Goal: Complete application form

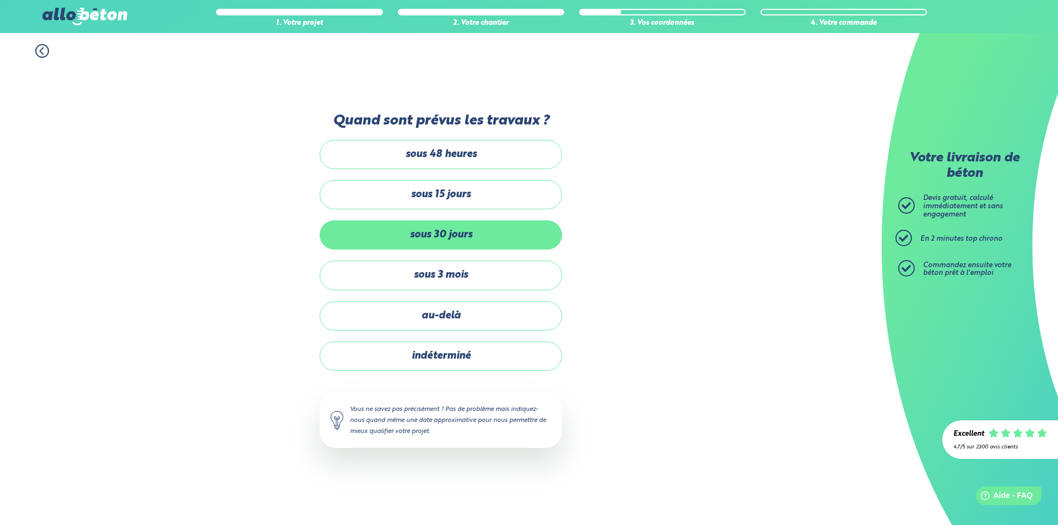
click at [487, 240] on label "sous 30 jours" at bounding box center [441, 234] width 242 height 29
click at [0, 0] on input "sous 30 jours" at bounding box center [0, 0] width 0 height 0
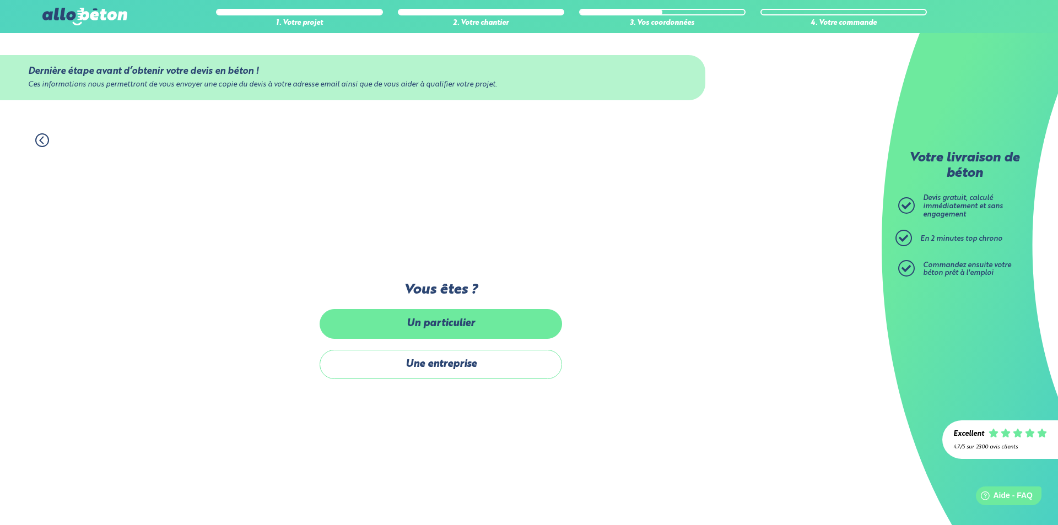
click at [463, 327] on label "Un particulier" at bounding box center [441, 323] width 242 height 29
click at [0, 0] on input "Un particulier" at bounding box center [0, 0] width 0 height 0
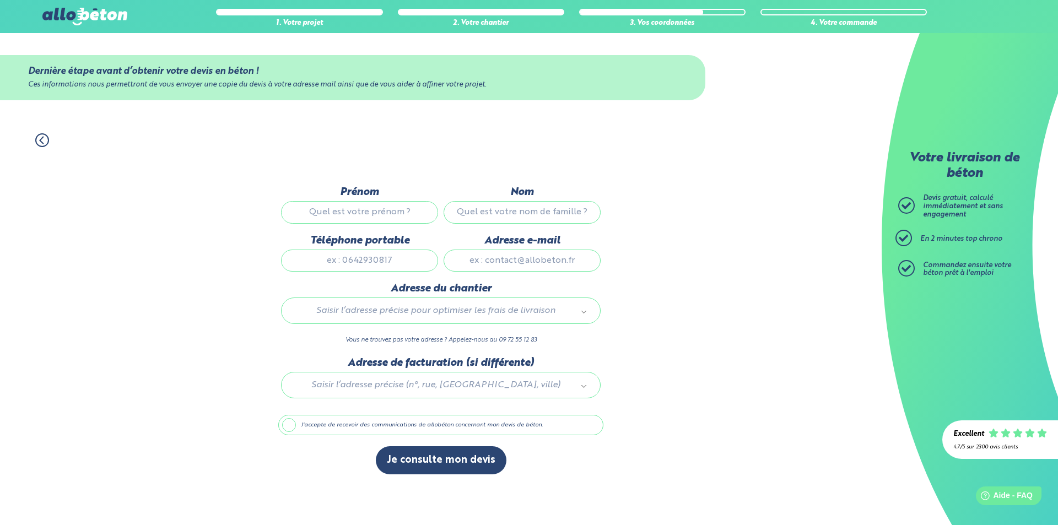
drag, startPoint x: 372, startPoint y: 207, endPoint x: 379, endPoint y: 210, distance: 7.2
click at [372, 207] on input "Prénom" at bounding box center [359, 212] width 157 height 22
type input "[PERSON_NAME]"
click at [510, 209] on input "Nom" at bounding box center [522, 212] width 157 height 22
type input "desroche"
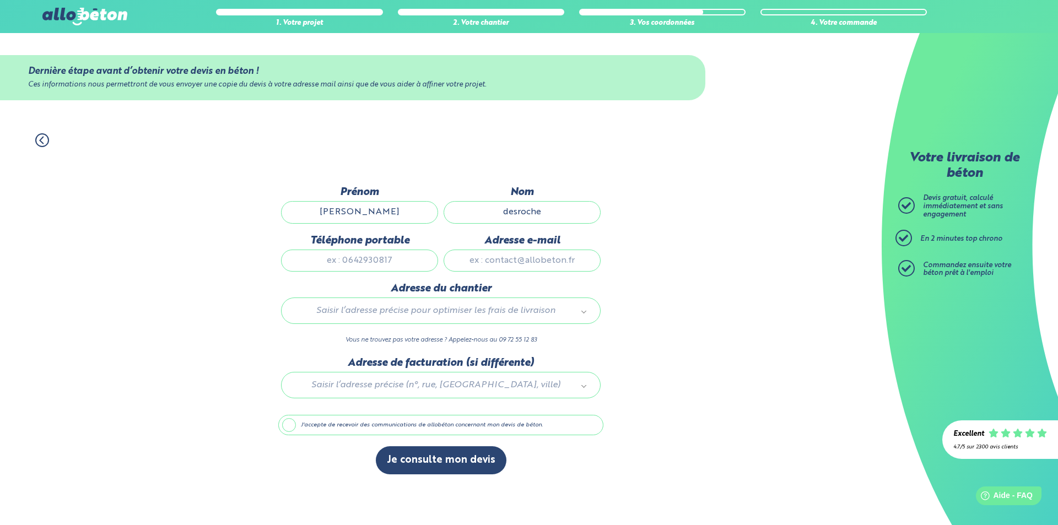
click at [380, 263] on input "Téléphone portable" at bounding box center [359, 261] width 157 height 22
type input "0668656408"
click at [503, 261] on input "Adresse e-mail" at bounding box center [522, 261] width 157 height 22
type input "[EMAIL_ADDRESS][DOMAIN_NAME]"
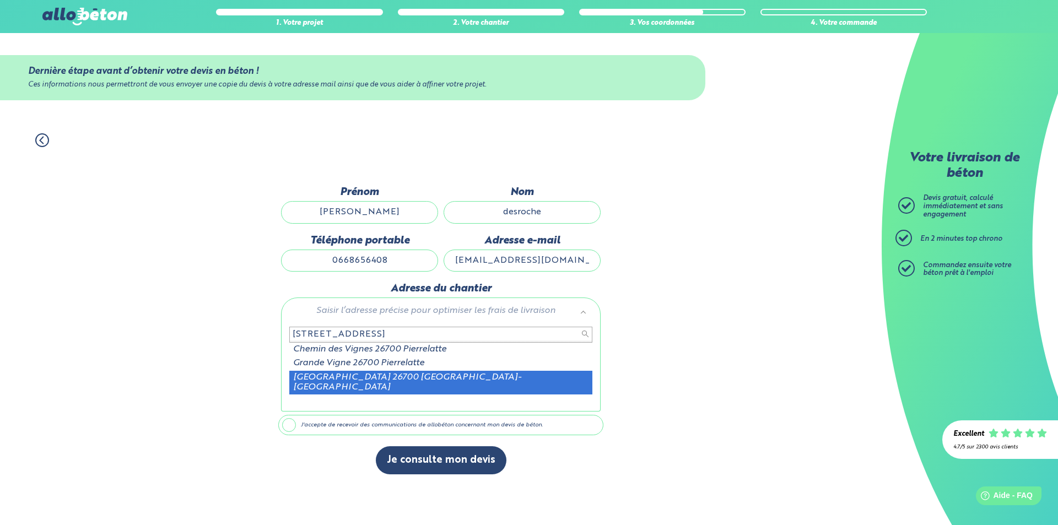
type input "[STREET_ADDRESS]"
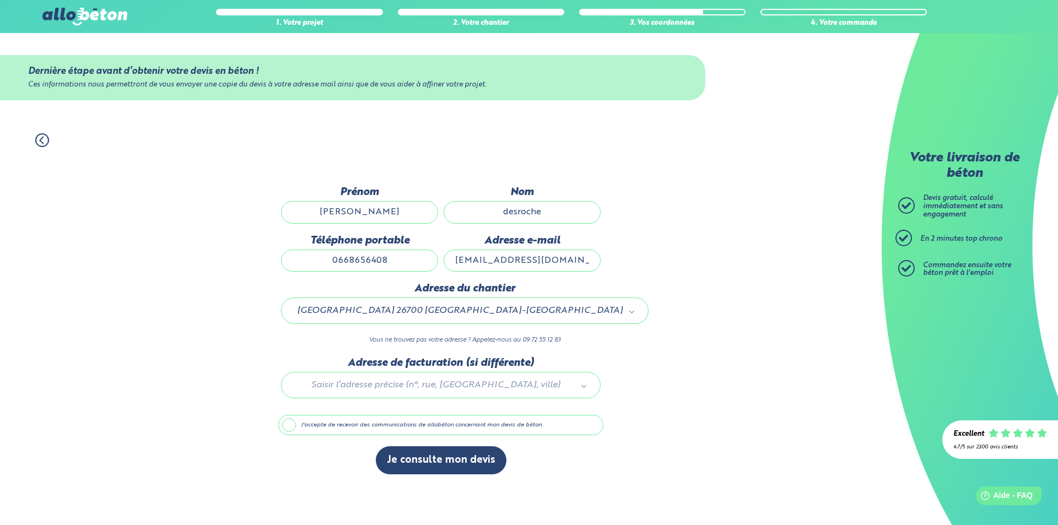
click at [461, 386] on div at bounding box center [440, 383] width 325 height 52
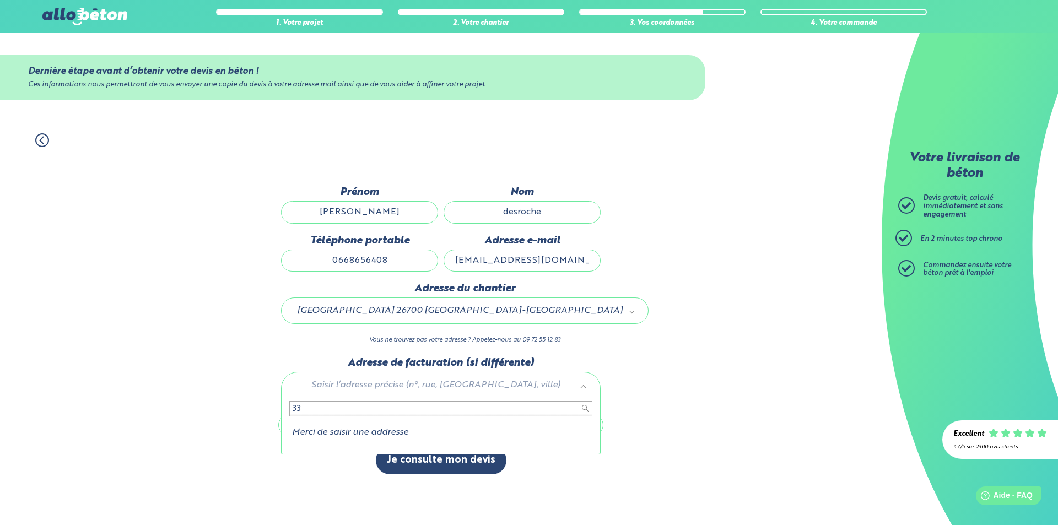
type input "3"
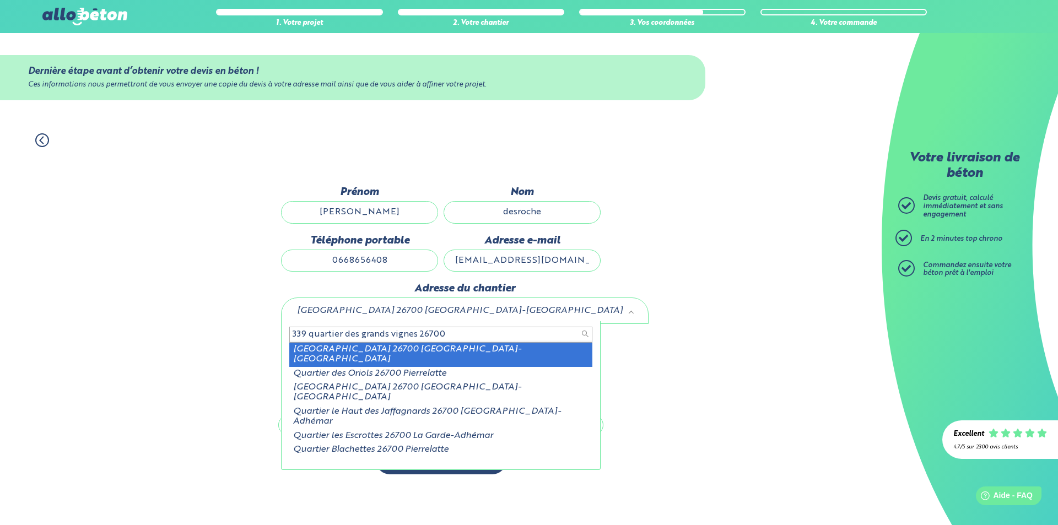
type input "339 quartier des grands vignes 26700"
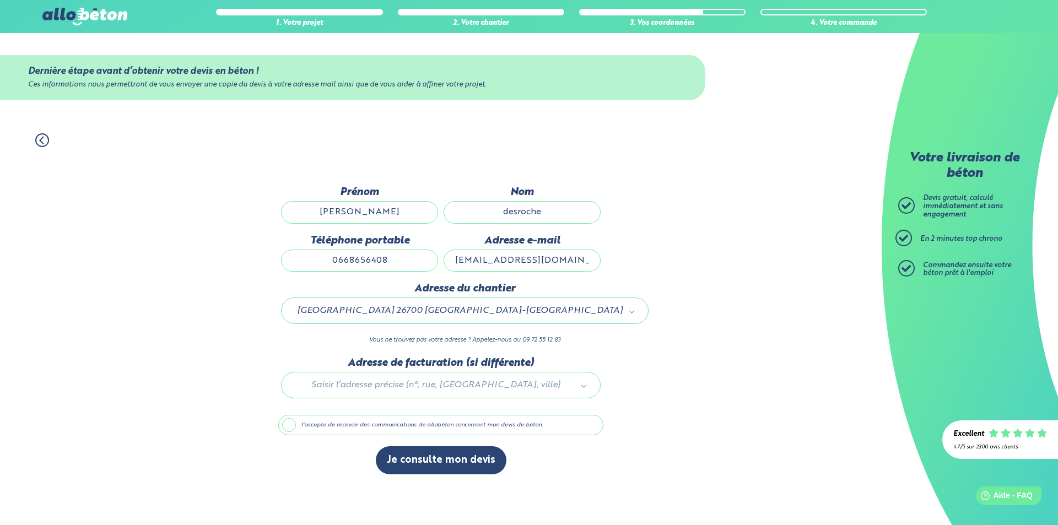
click at [292, 422] on label "J'accepte de recevoir des communications de allobéton concernant mon devis de b…" at bounding box center [440, 425] width 325 height 21
click at [0, 0] on input "J'accepte de recevoir des communications de allobéton concernant mon devis de b…" at bounding box center [0, 0] width 0 height 0
click at [295, 424] on label "J'accepte de recevoir des communications de allobéton concernant mon devis de b…" at bounding box center [440, 425] width 325 height 21
click at [0, 0] on input "J'accepte de recevoir des communications de allobéton concernant mon devis de b…" at bounding box center [0, 0] width 0 height 0
click at [436, 458] on button "Je consulte mon devis" at bounding box center [441, 460] width 131 height 28
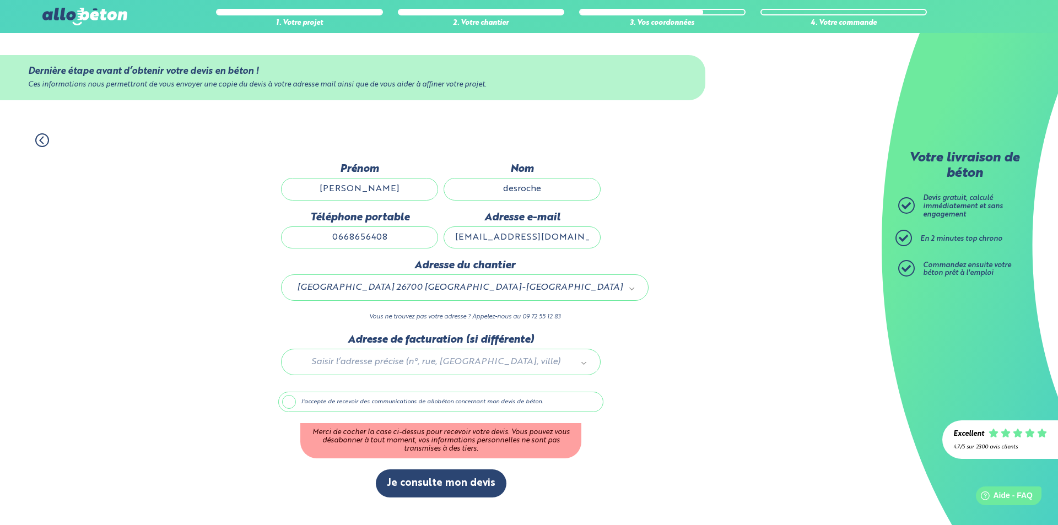
click at [375, 410] on label "J'accepte de recevoir des communications de allobéton concernant mon devis de b…" at bounding box center [440, 402] width 325 height 21
click at [0, 0] on input "J'accepte de recevoir des communications de allobéton concernant mon devis de b…" at bounding box center [0, 0] width 0 height 0
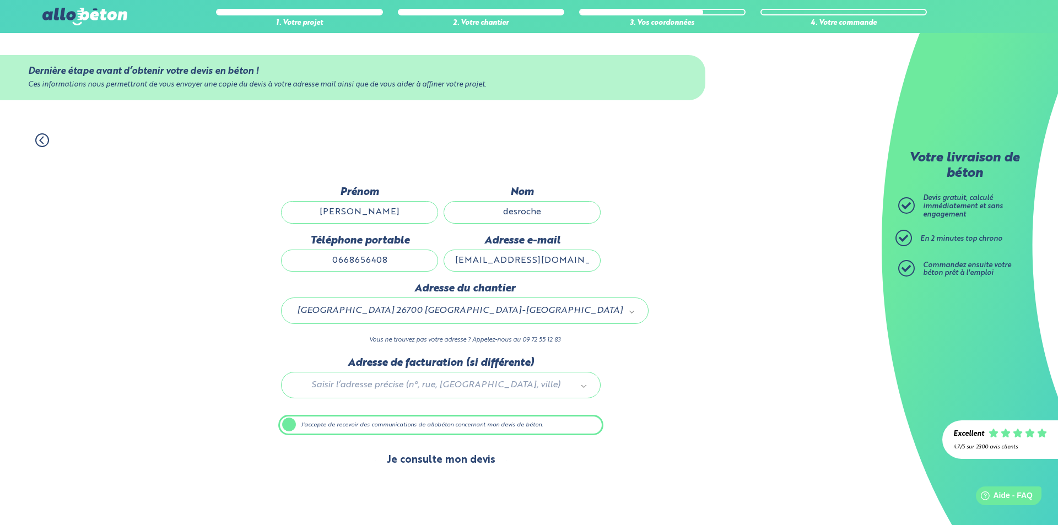
click at [438, 462] on button "Je consulte mon devis" at bounding box center [441, 460] width 131 height 28
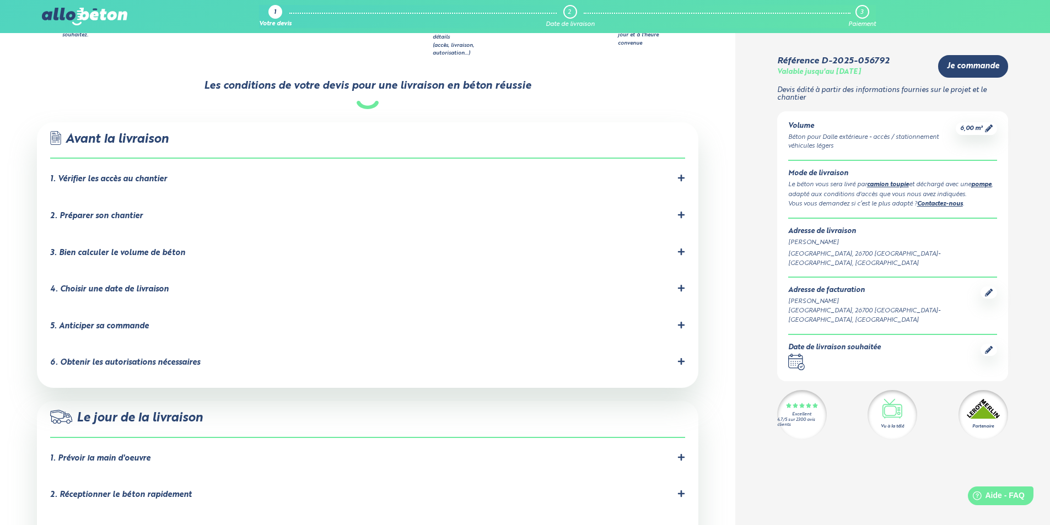
scroll to position [661, 0]
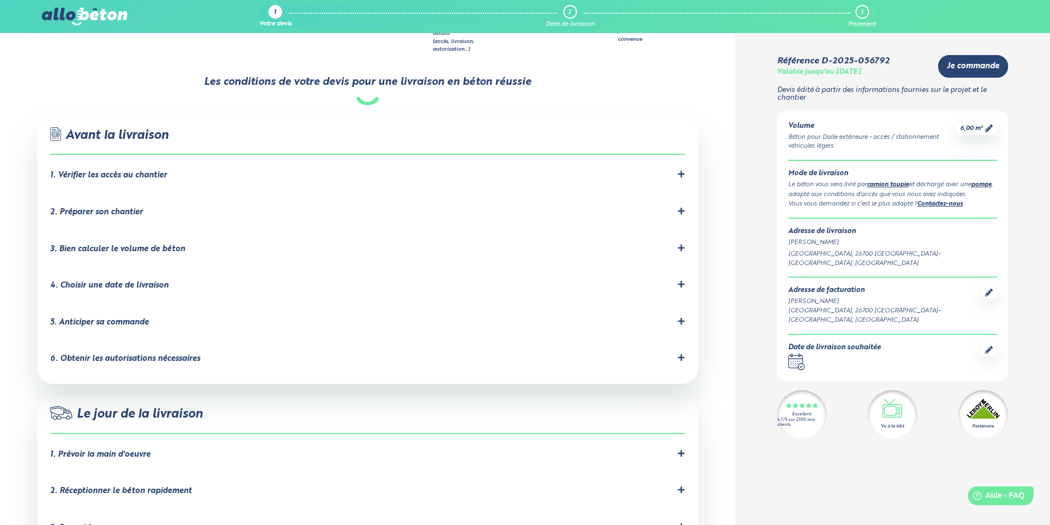
click at [680, 170] on icon at bounding box center [681, 174] width 8 height 8
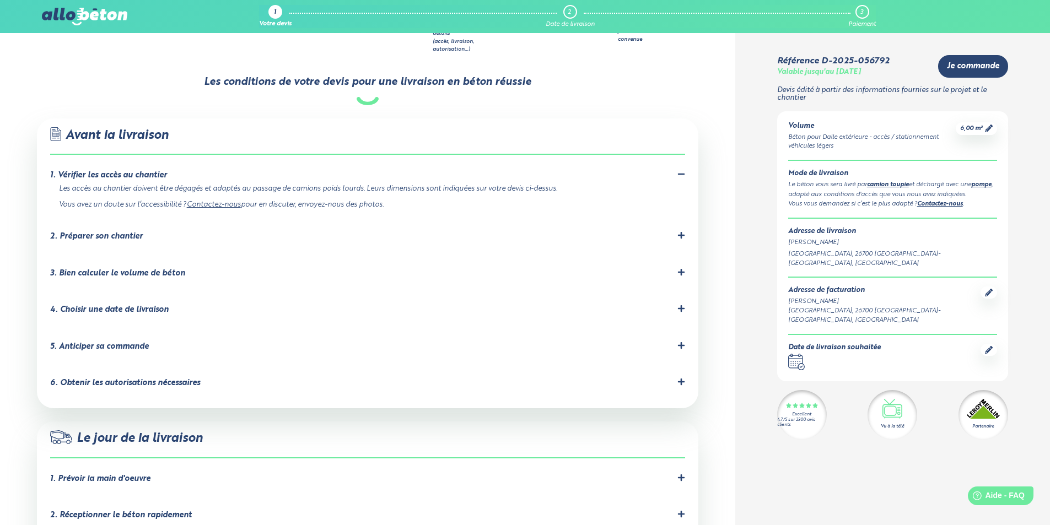
click at [678, 232] on icon at bounding box center [681, 235] width 7 height 7
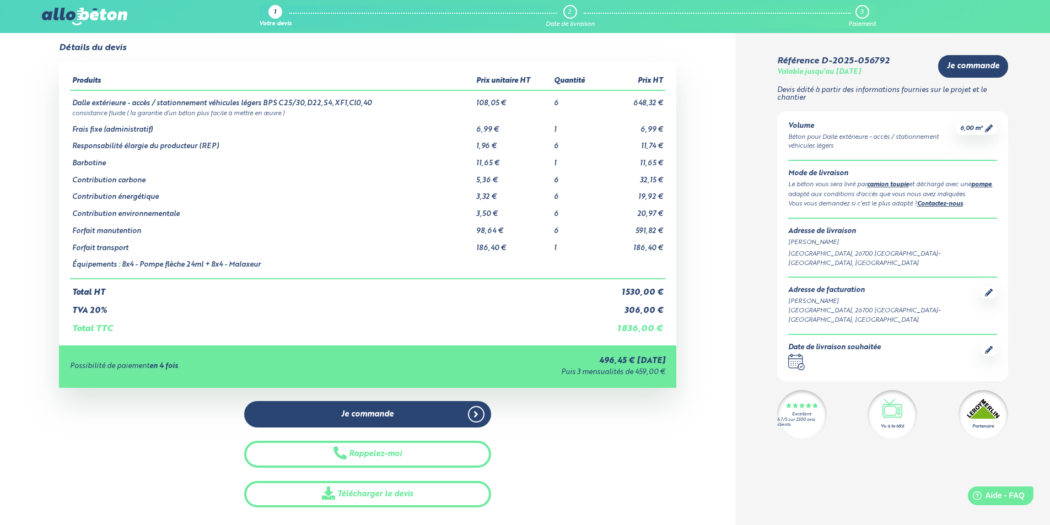
scroll to position [0, 0]
